Goal: Information Seeking & Learning: Learn about a topic

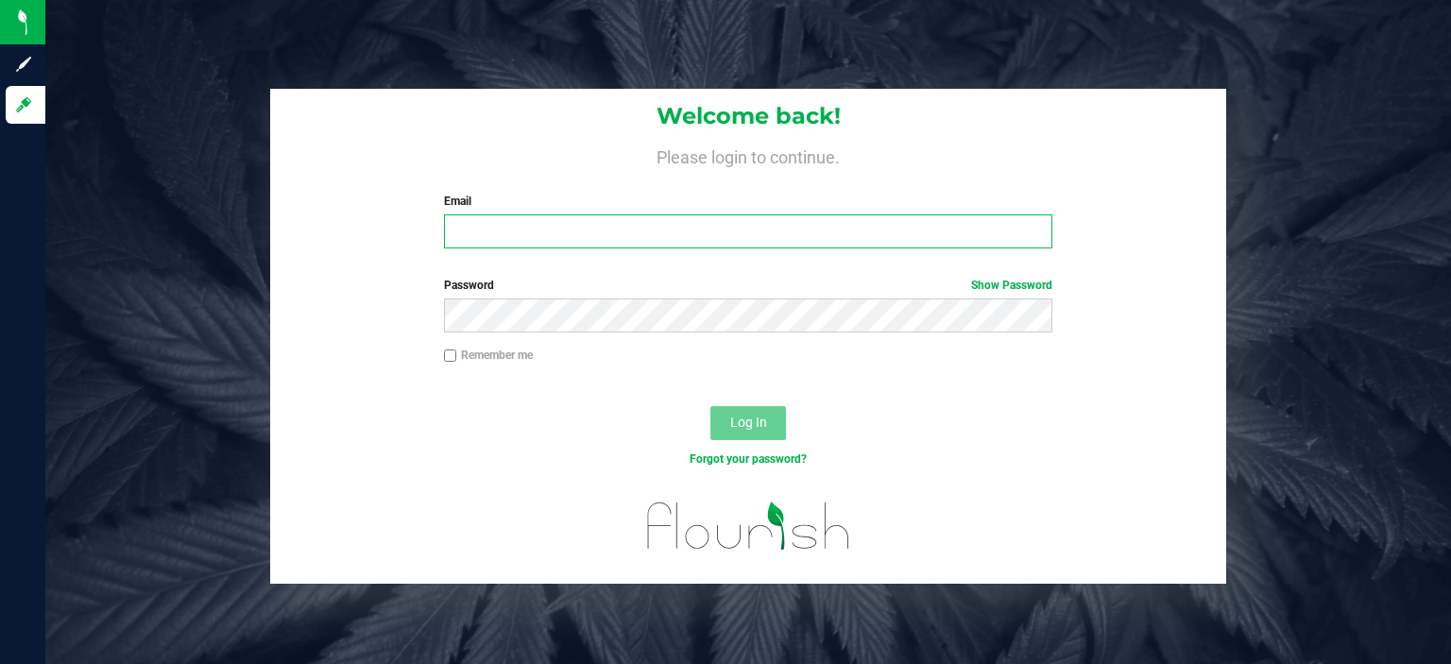
type input "[EMAIL_ADDRESS][DOMAIN_NAME]"
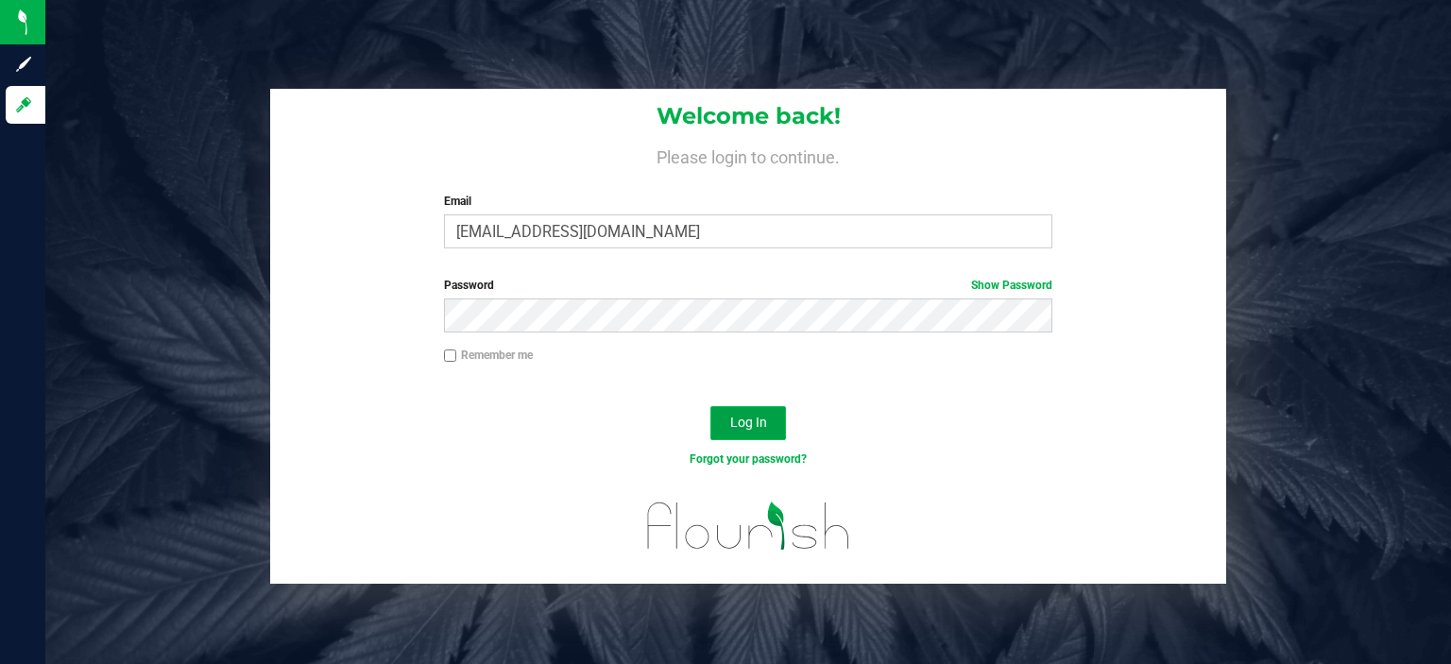
click at [742, 423] on span "Log In" at bounding box center [748, 422] width 37 height 15
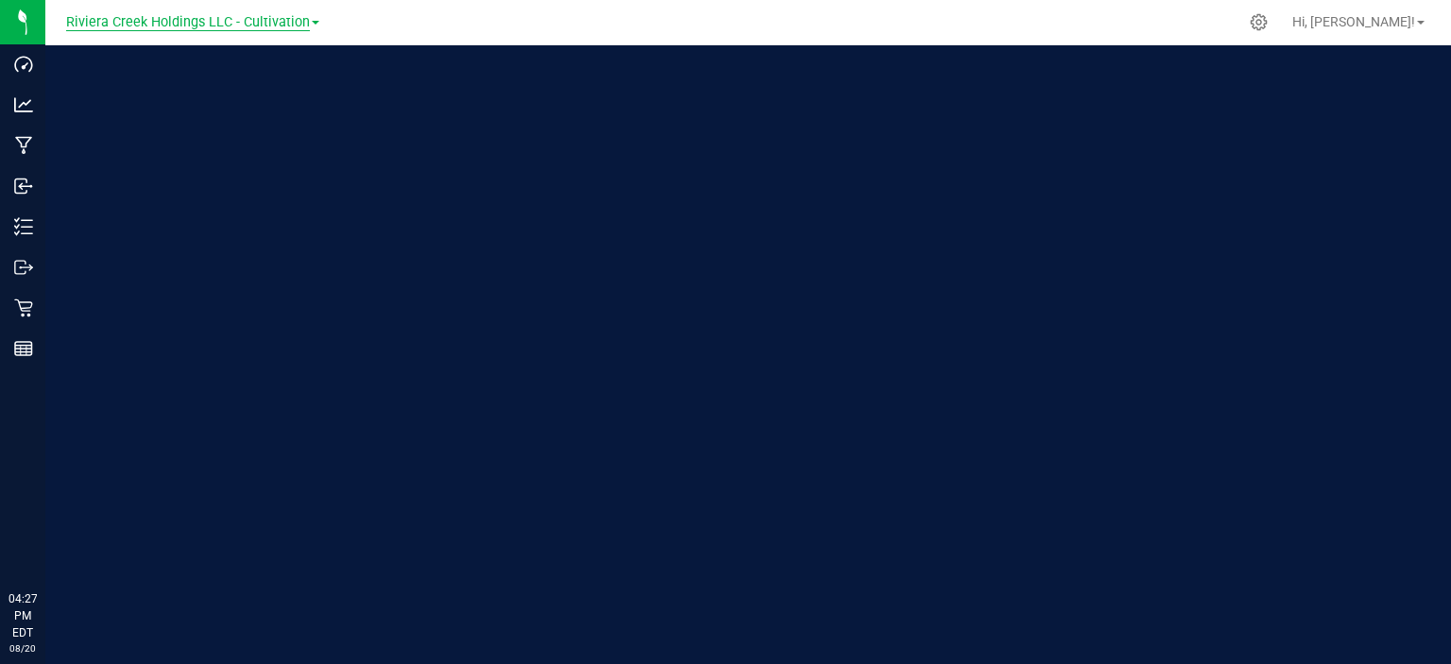
click at [210, 23] on span "Riviera Creek Holdings LLC - Cultivation" at bounding box center [188, 22] width 244 height 17
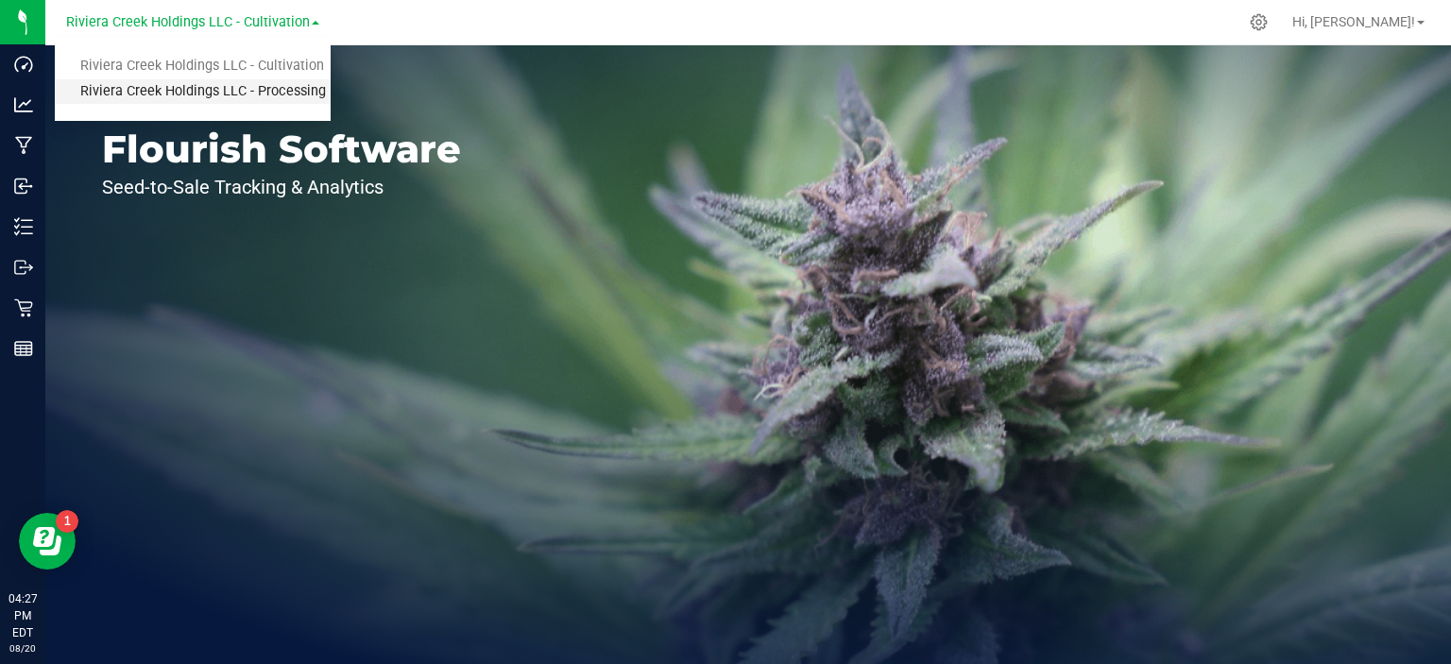
click at [207, 88] on link "Riviera Creek Holdings LLC - Processing" at bounding box center [193, 91] width 276 height 25
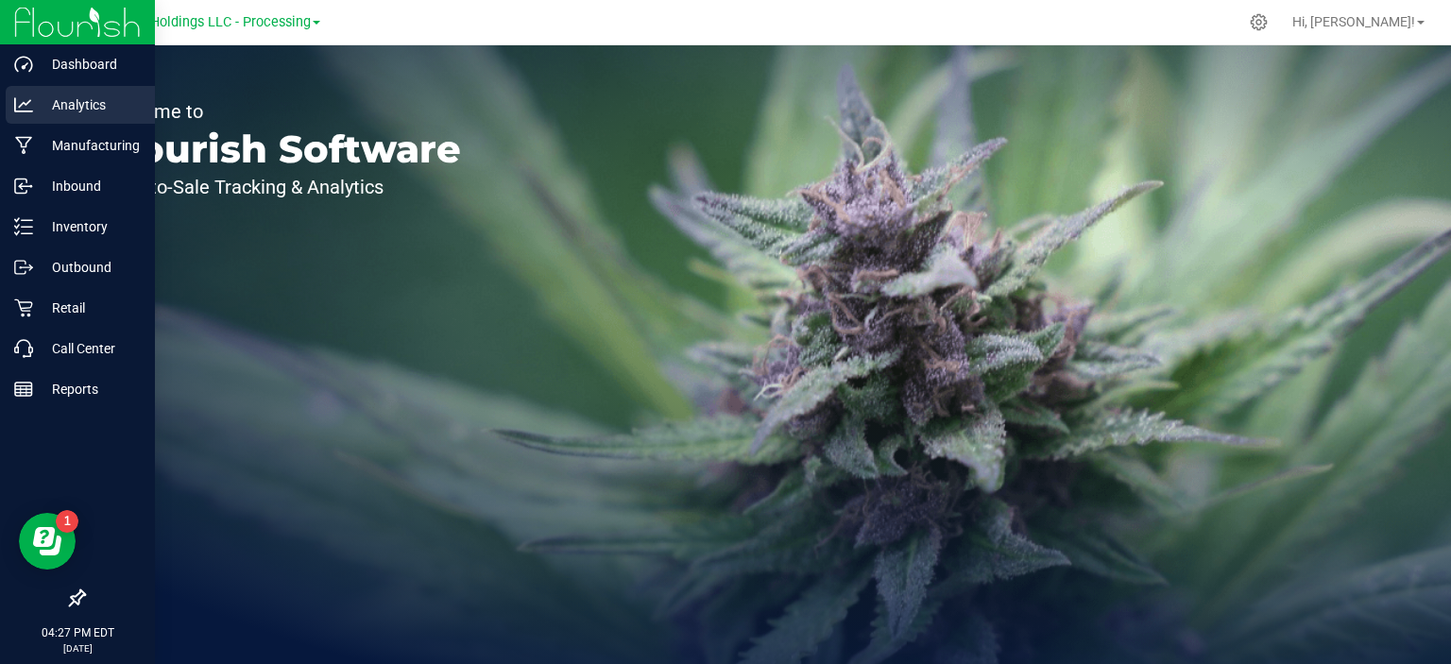
click at [64, 112] on p "Analytics" at bounding box center [89, 104] width 113 height 23
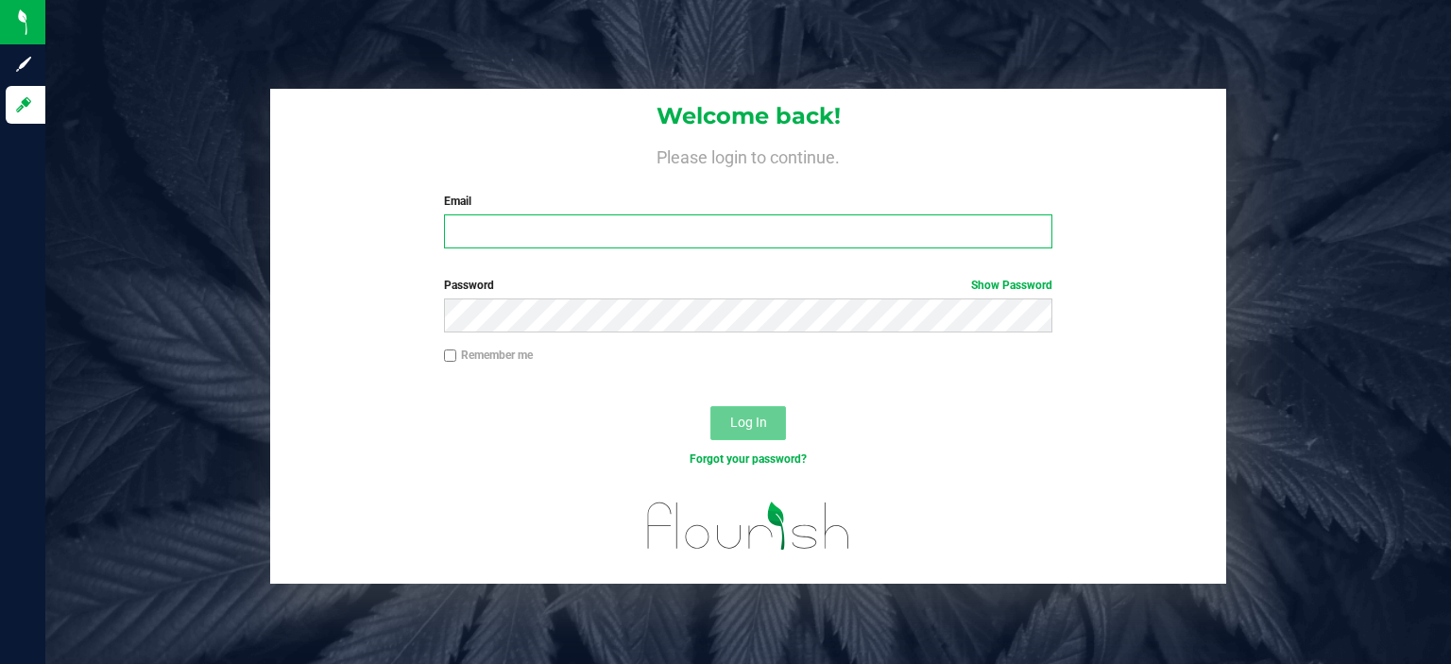
type input "[EMAIL_ADDRESS][DOMAIN_NAME]"
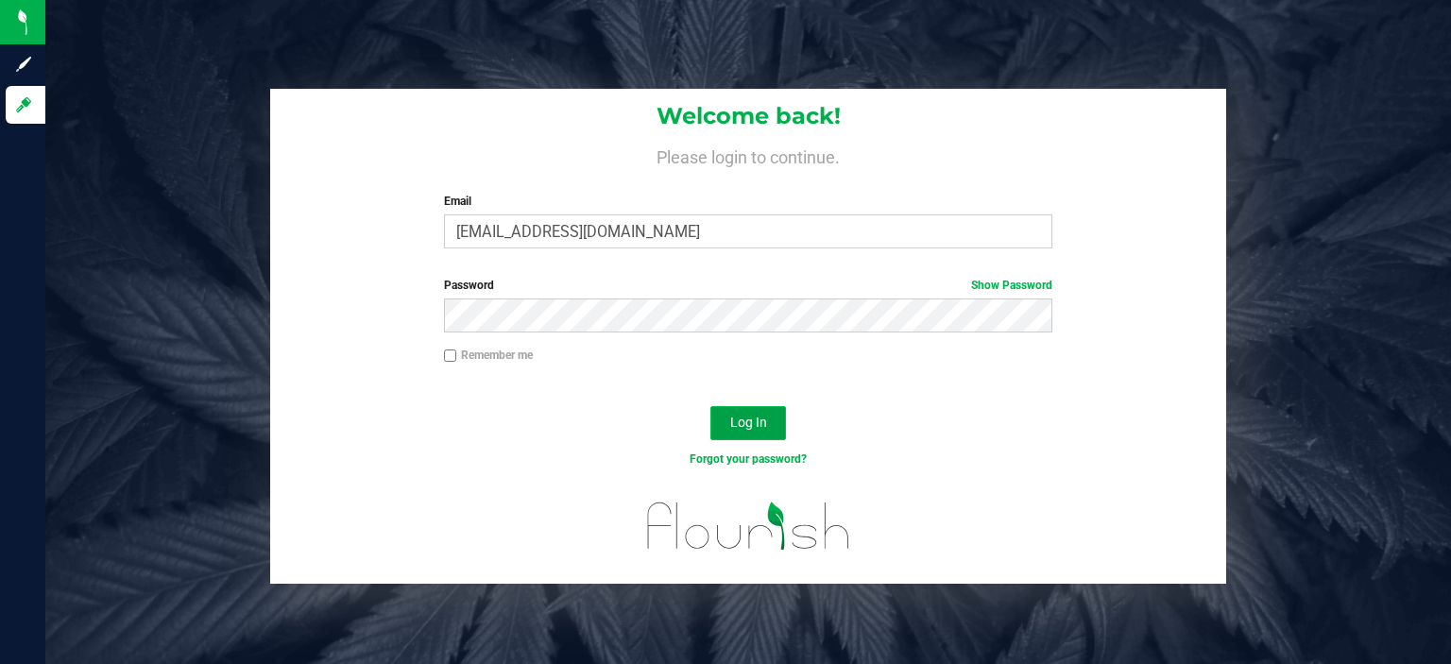
click at [737, 432] on button "Log In" at bounding box center [748, 423] width 76 height 34
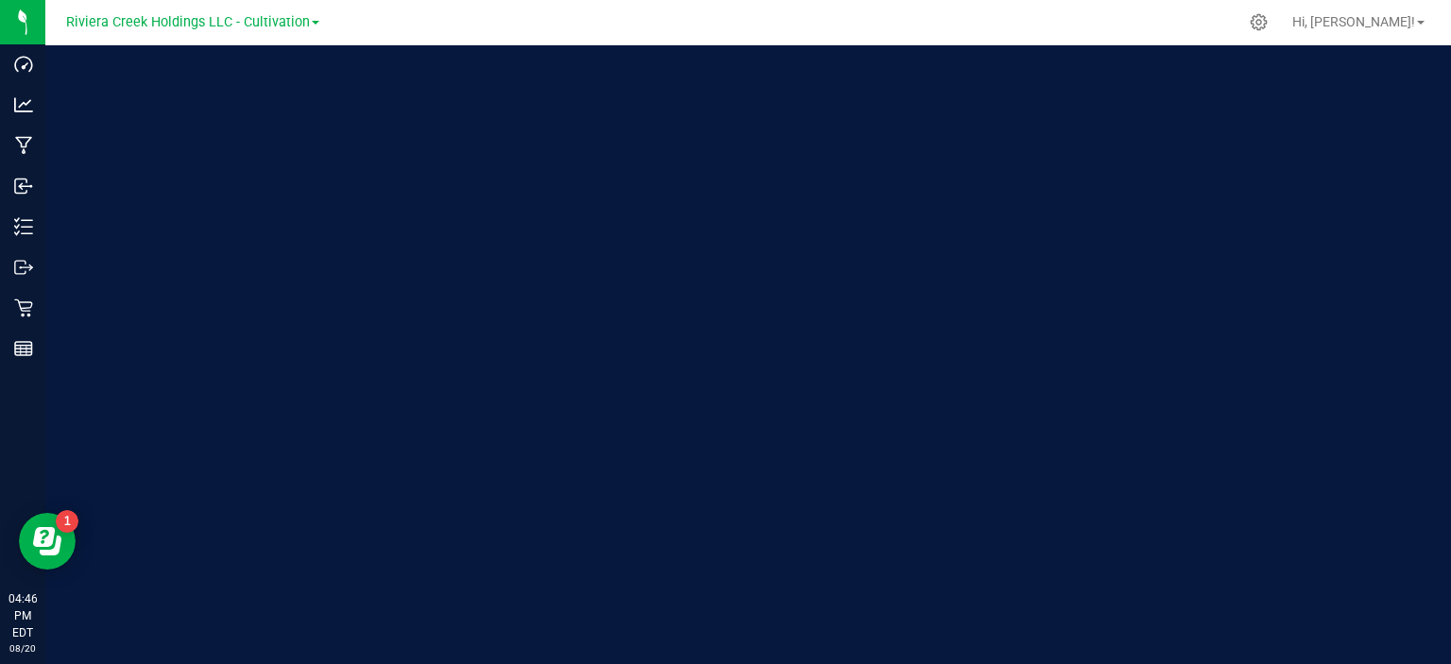
click at [243, 35] on div "Riviera Creek Holdings LLC - Cultivation" at bounding box center [193, 22] width 276 height 29
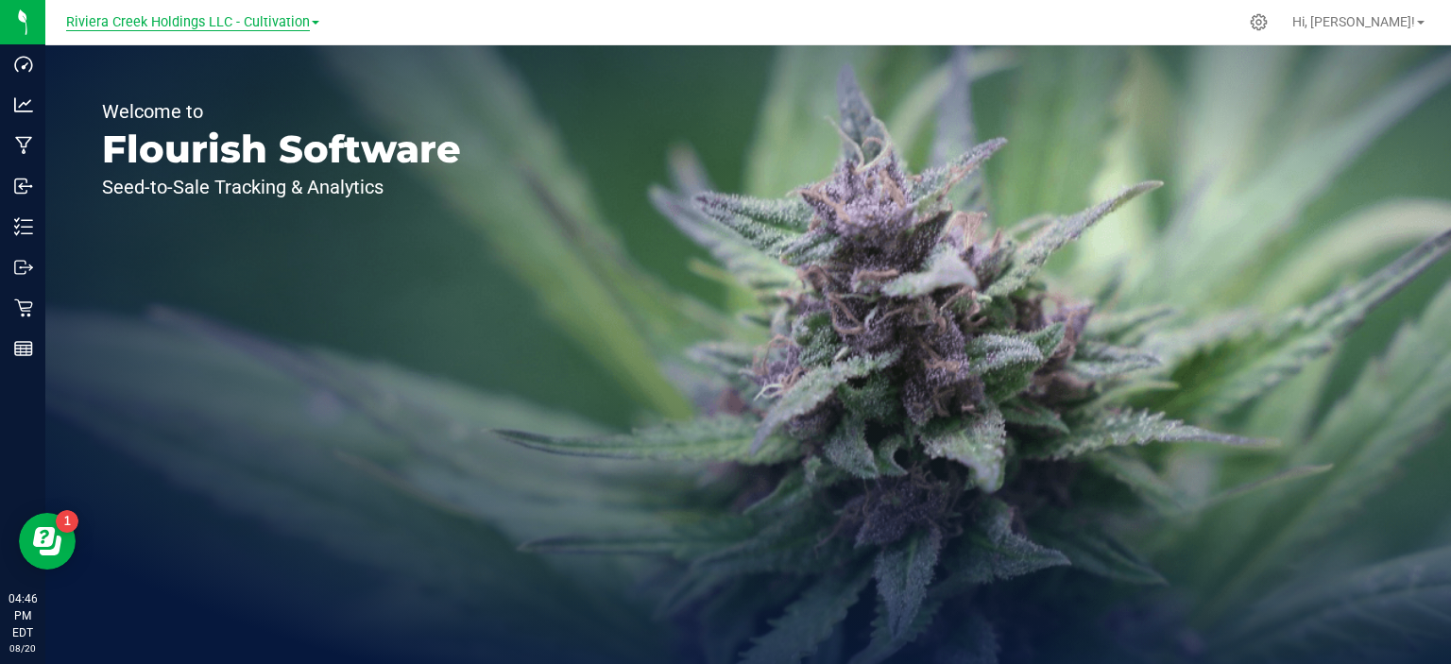
click at [238, 24] on span "Riviera Creek Holdings LLC - Cultivation" at bounding box center [188, 22] width 244 height 17
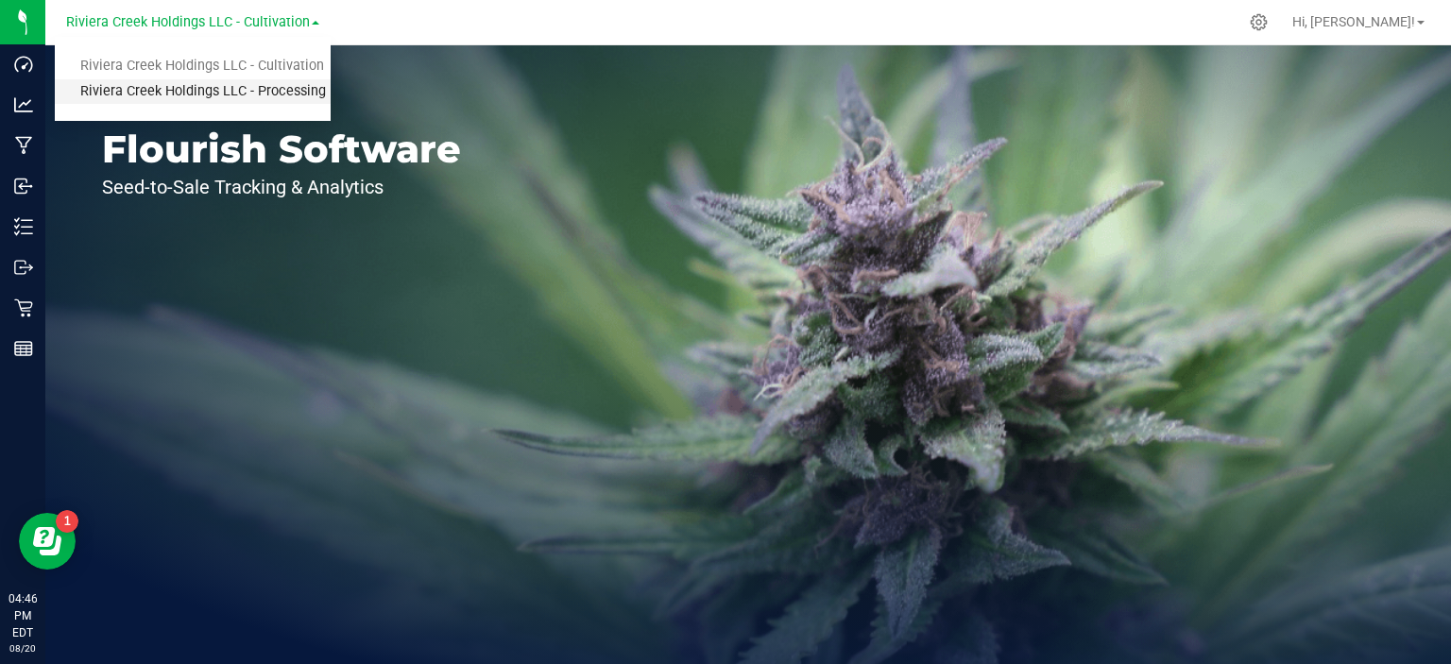
click at [240, 93] on link "Riviera Creek Holdings LLC - Processing" at bounding box center [193, 91] width 276 height 25
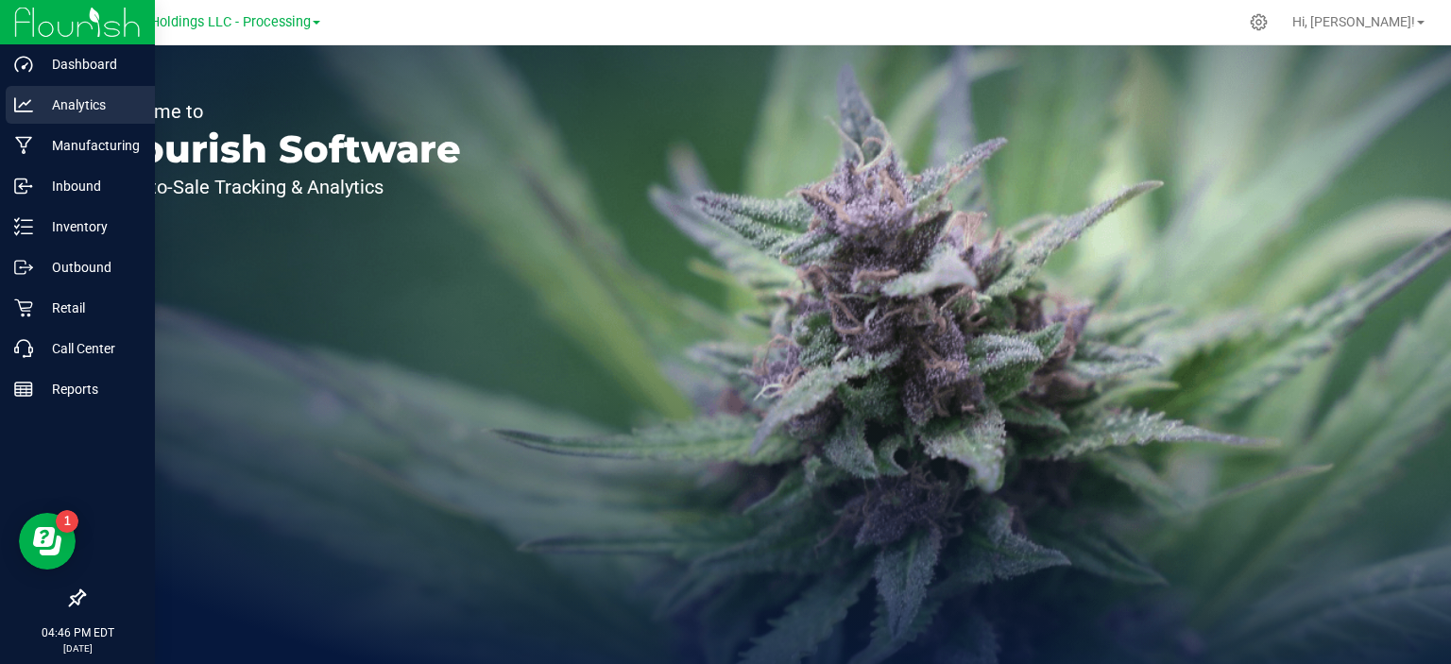
click at [42, 103] on p "Analytics" at bounding box center [89, 104] width 113 height 23
